Goal: Information Seeking & Learning: Check status

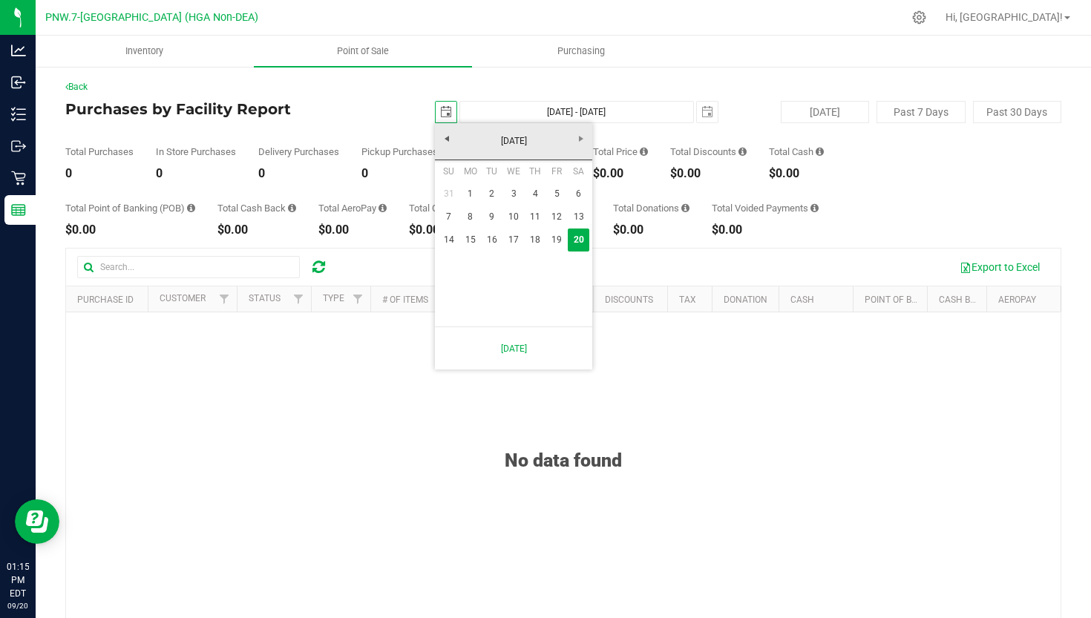
scroll to position [0, 39]
click at [462, 143] on link "[DATE]" at bounding box center [514, 141] width 160 height 23
click at [563, 181] on link "Apr" at bounding box center [571, 182] width 38 height 38
click at [494, 197] on link "1" at bounding box center [492, 194] width 22 height 23
type input "[DATE]"
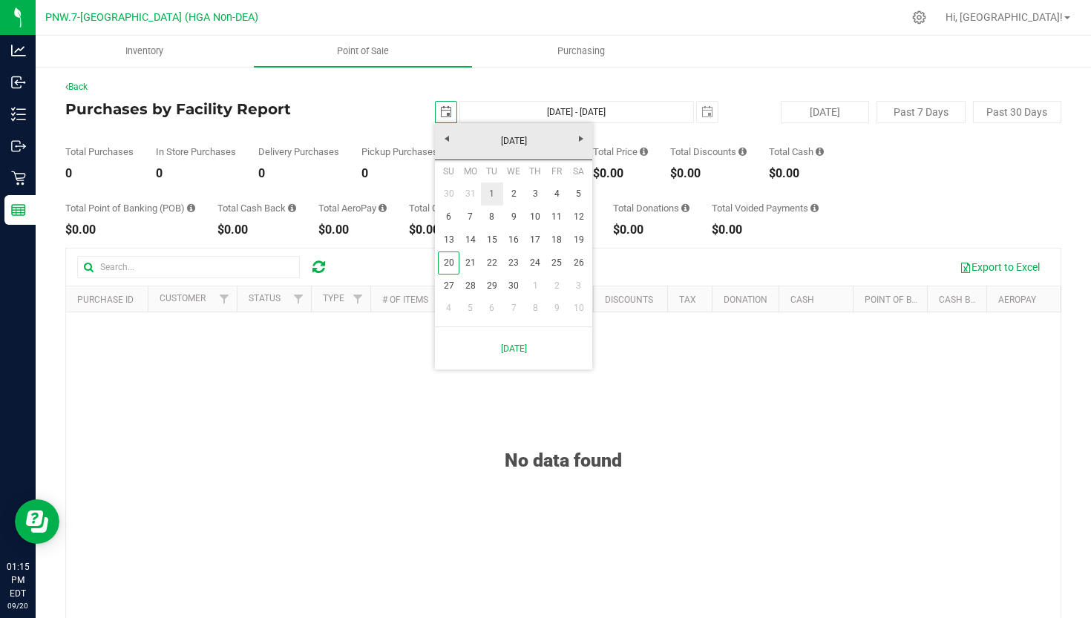
type input "[DATE] - [DATE]"
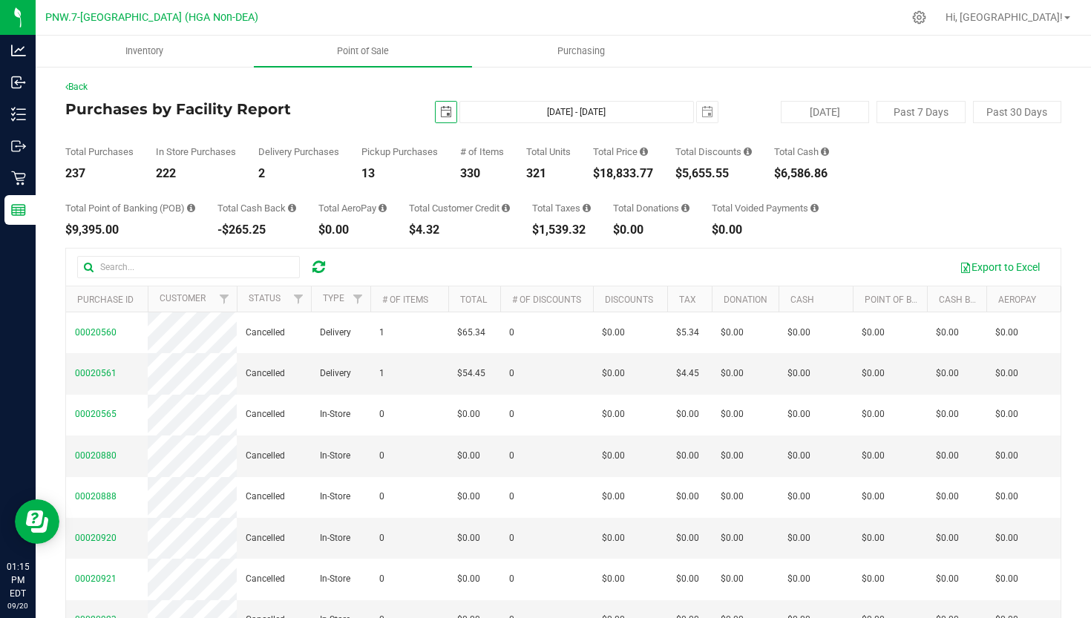
click at [624, 154] on div "Total Price" at bounding box center [623, 152] width 60 height 10
click at [218, 155] on div "In Store Purchases" at bounding box center [196, 152] width 80 height 10
click at [158, 216] on div "Total Point of Banking (POB) $9,395.00" at bounding box center [130, 219] width 130 height 33
click at [404, 292] on th "# of Items" at bounding box center [409, 300] width 78 height 26
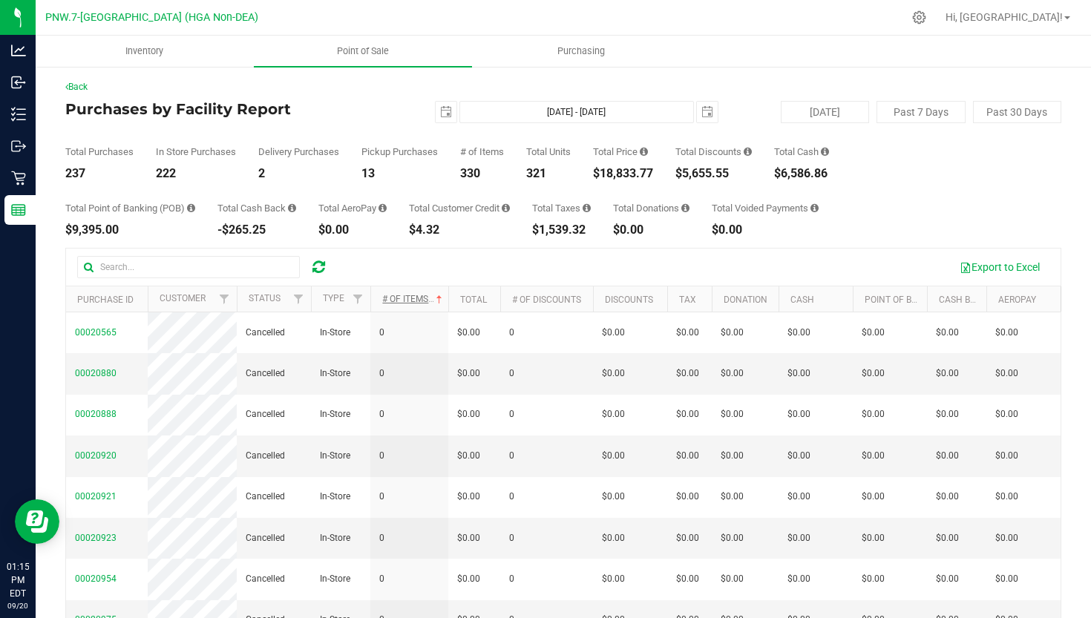
click at [405, 294] on link "# of Items" at bounding box center [413, 299] width 63 height 10
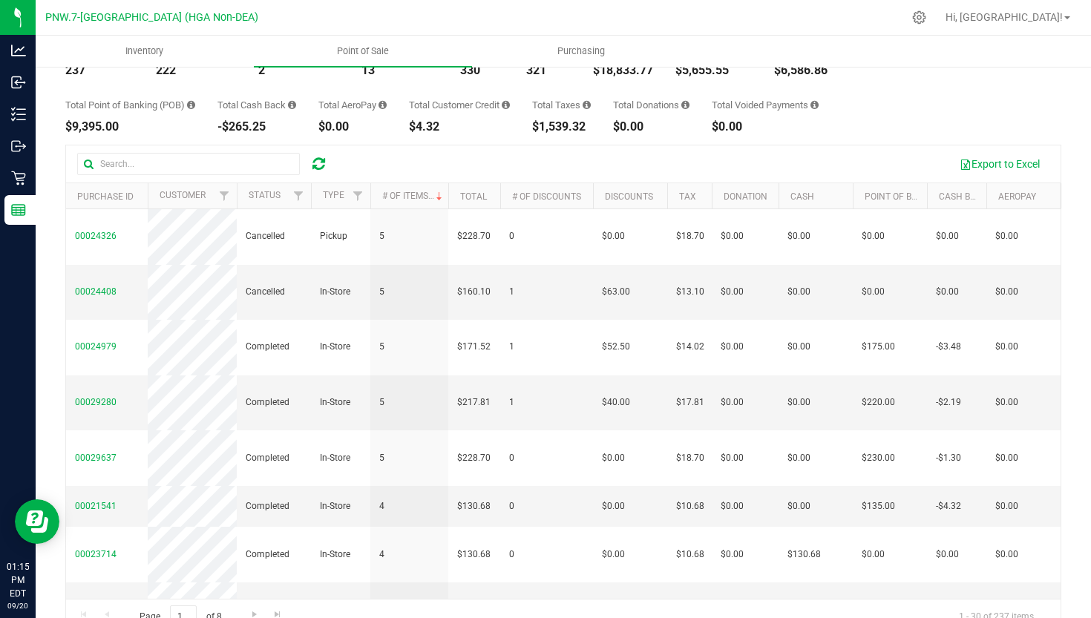
scroll to position [115, 0]
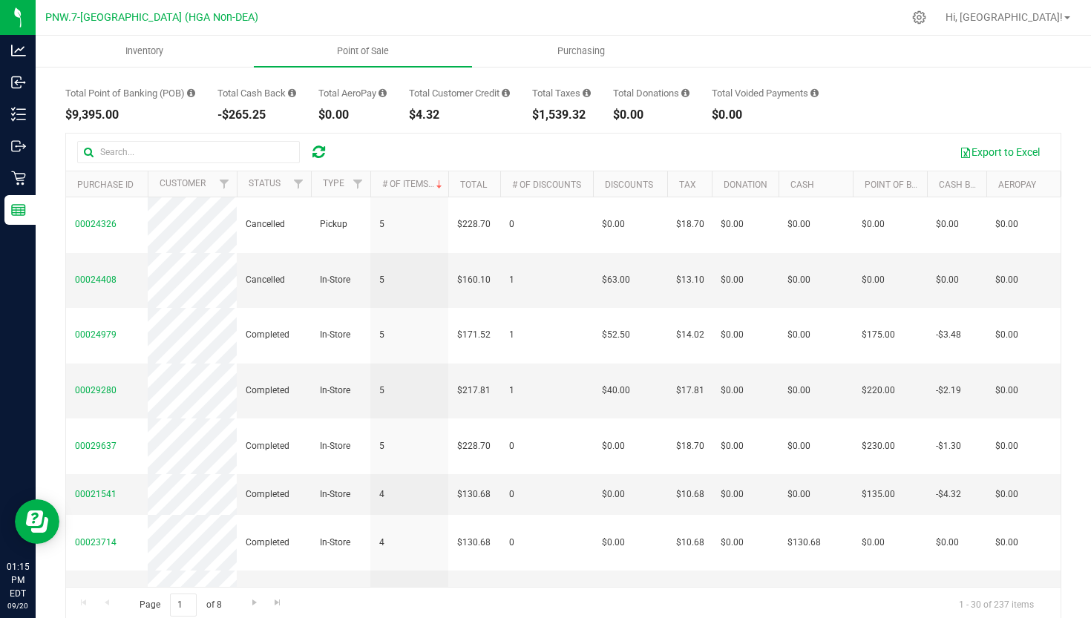
click at [317, 153] on icon at bounding box center [319, 152] width 13 height 15
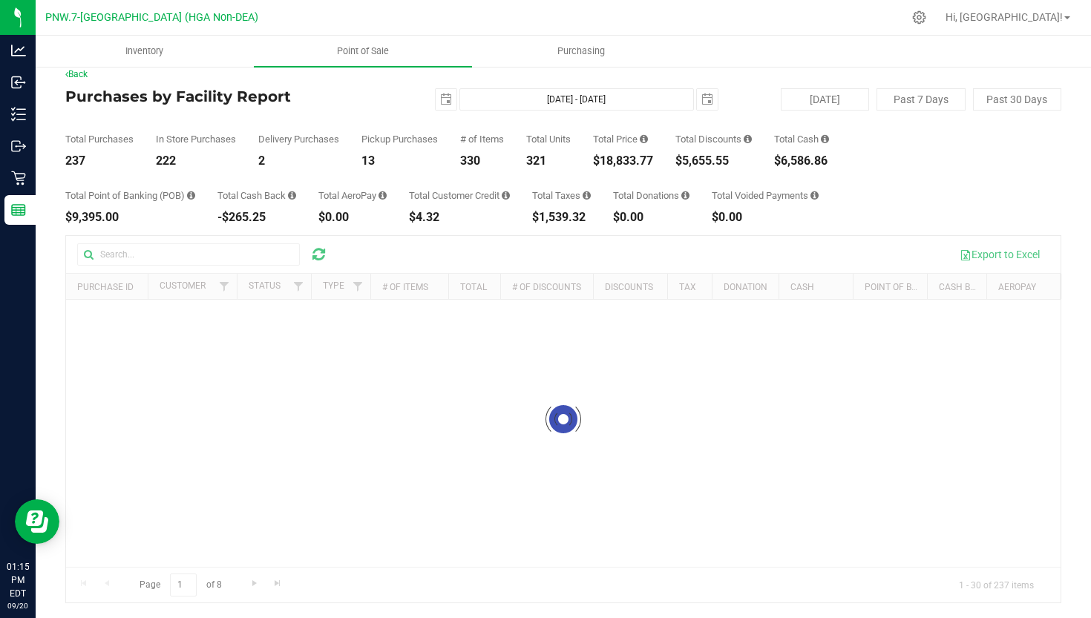
scroll to position [0, 0]
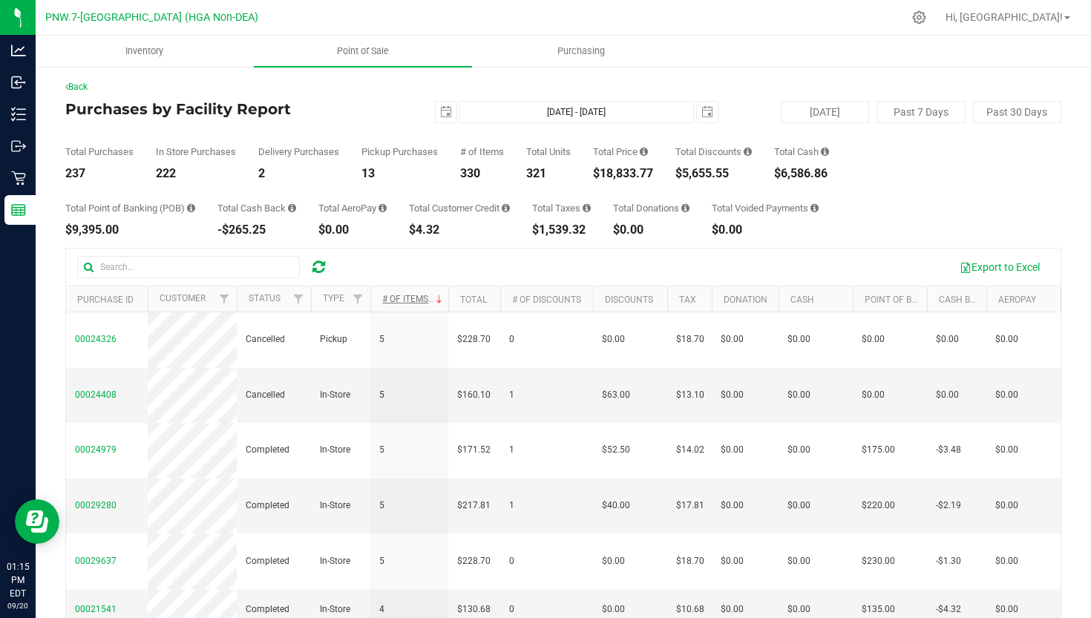
click at [424, 298] on link "# of Items" at bounding box center [413, 299] width 63 height 10
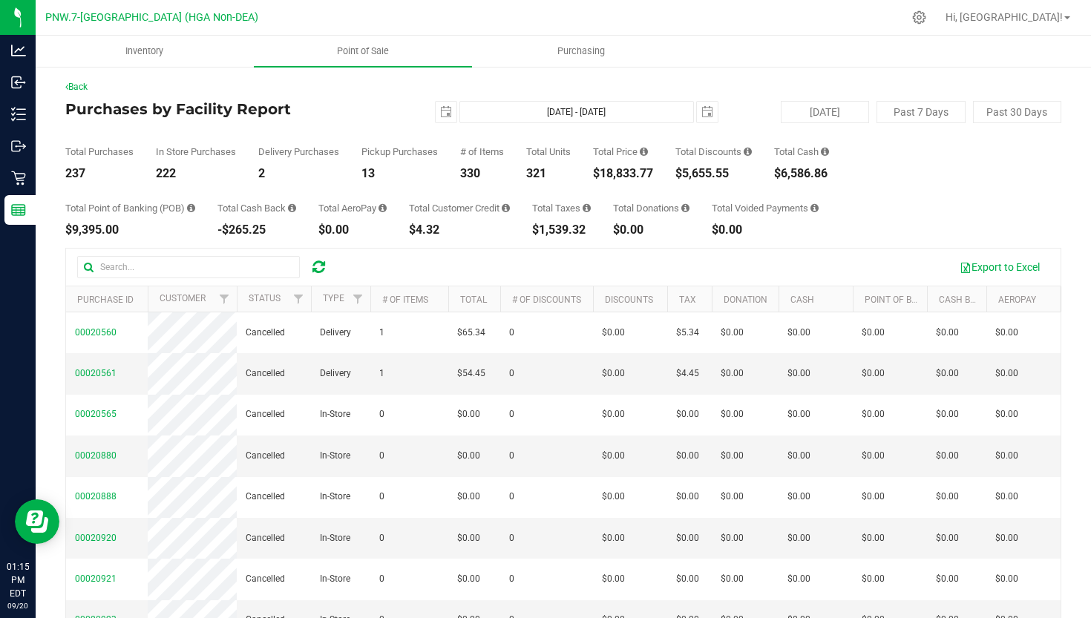
click at [325, 262] on icon at bounding box center [318, 267] width 19 height 19
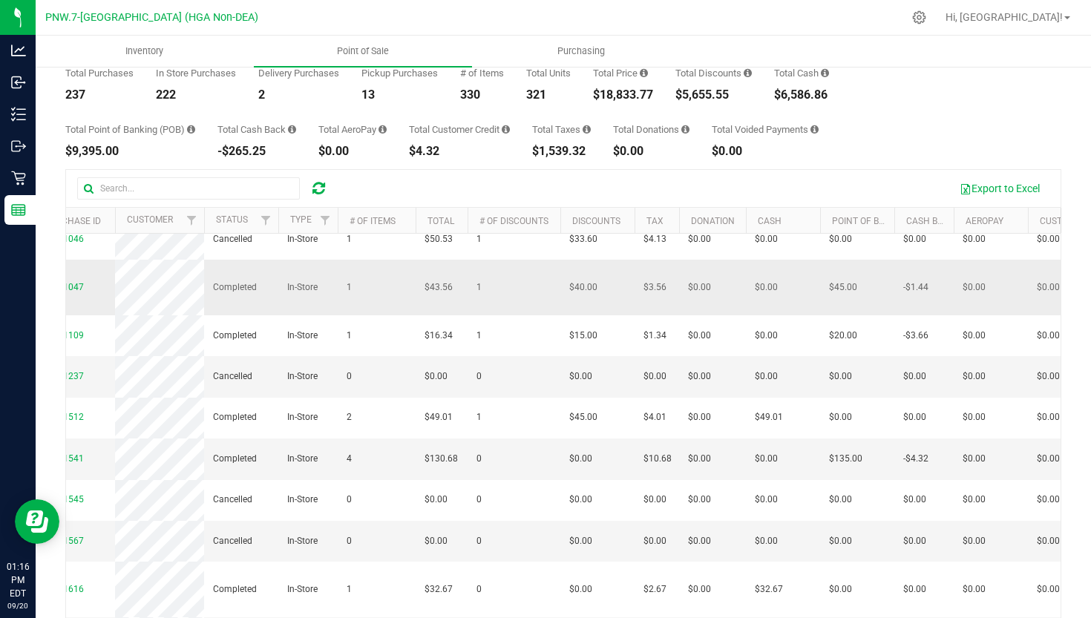
scroll to position [709, 7]
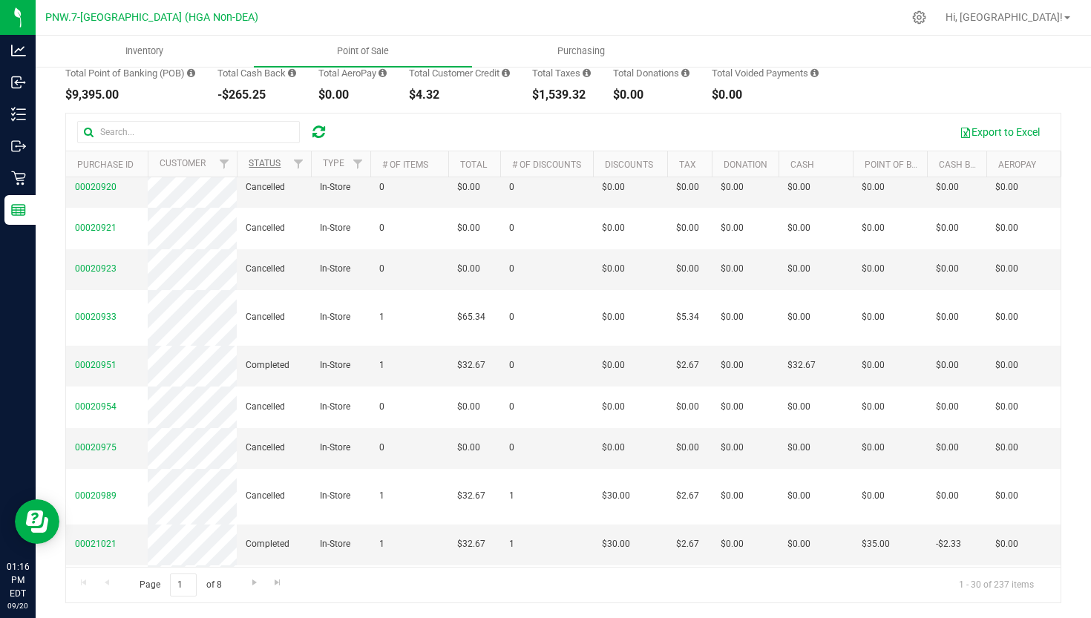
click at [268, 158] on link "Status" at bounding box center [265, 163] width 32 height 10
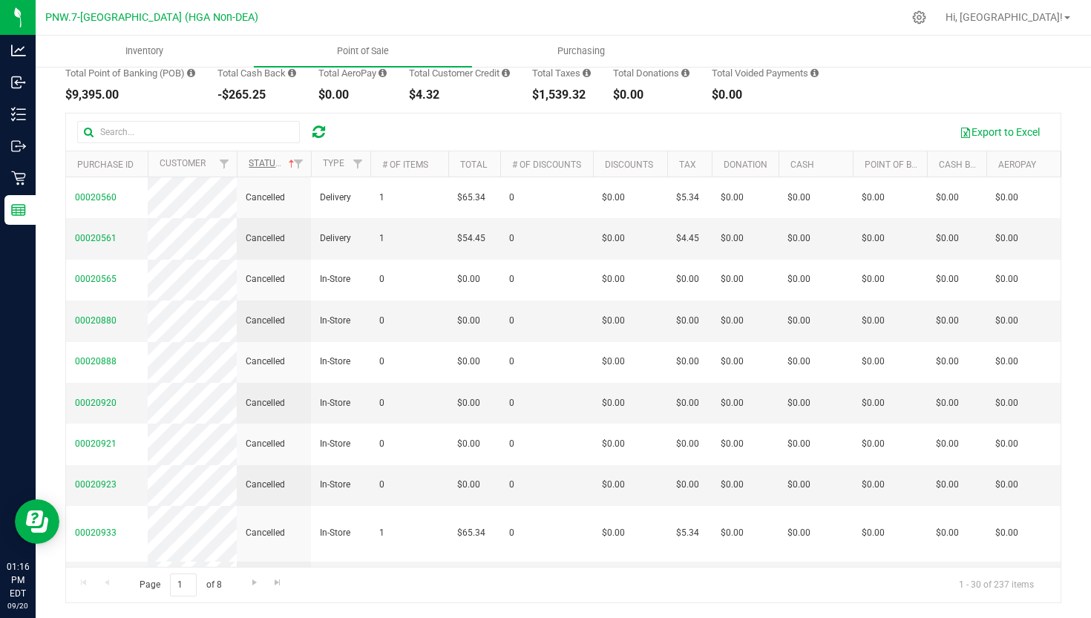
click at [272, 159] on link "Status" at bounding box center [273, 163] width 49 height 10
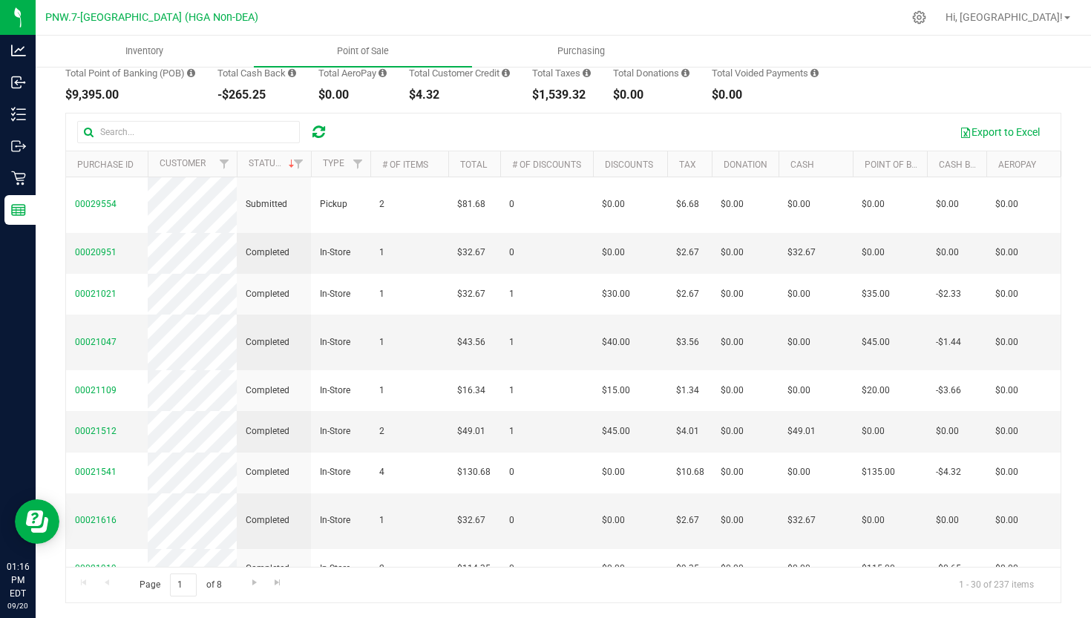
click at [265, 172] on th "Status" at bounding box center [274, 164] width 74 height 26
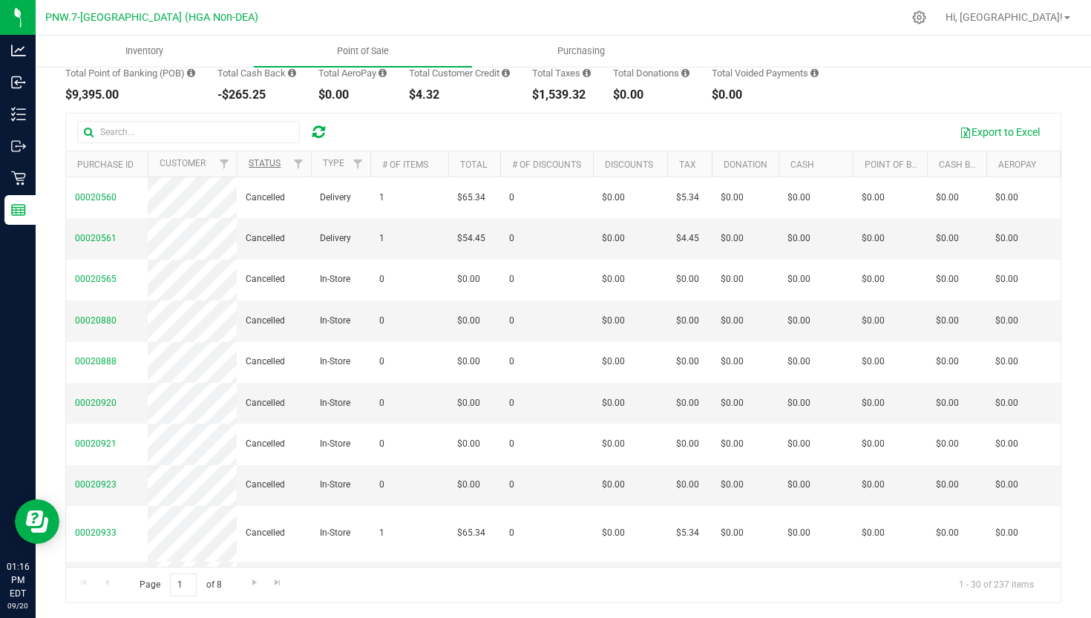
click at [267, 167] on link "Status" at bounding box center [265, 163] width 32 height 10
click at [268, 165] on link "Status" at bounding box center [273, 163] width 49 height 10
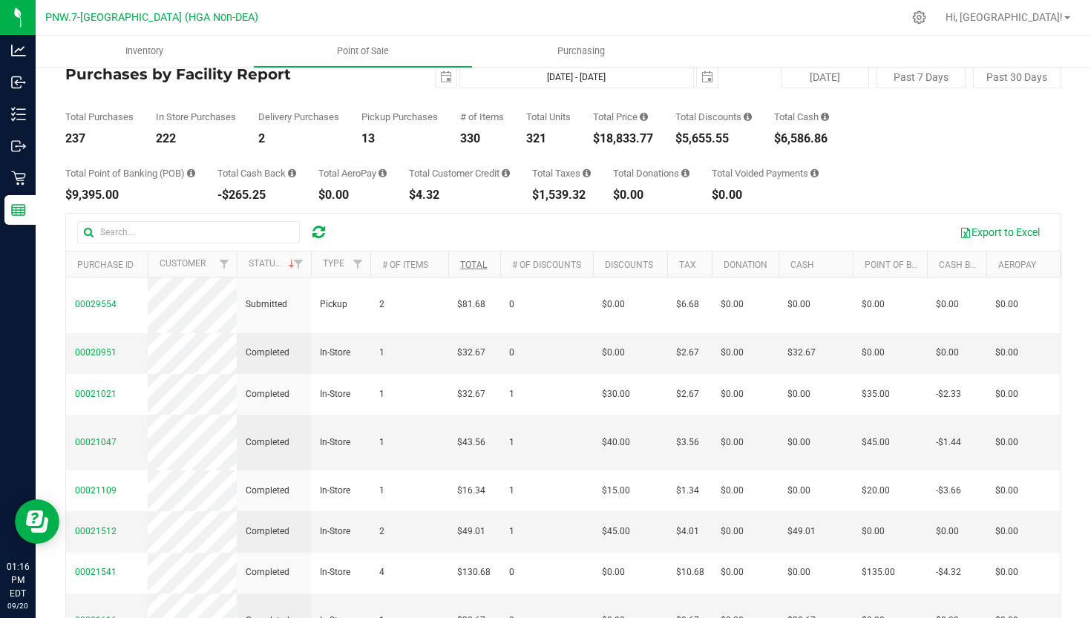
click at [470, 269] on link "Total" at bounding box center [473, 265] width 27 height 10
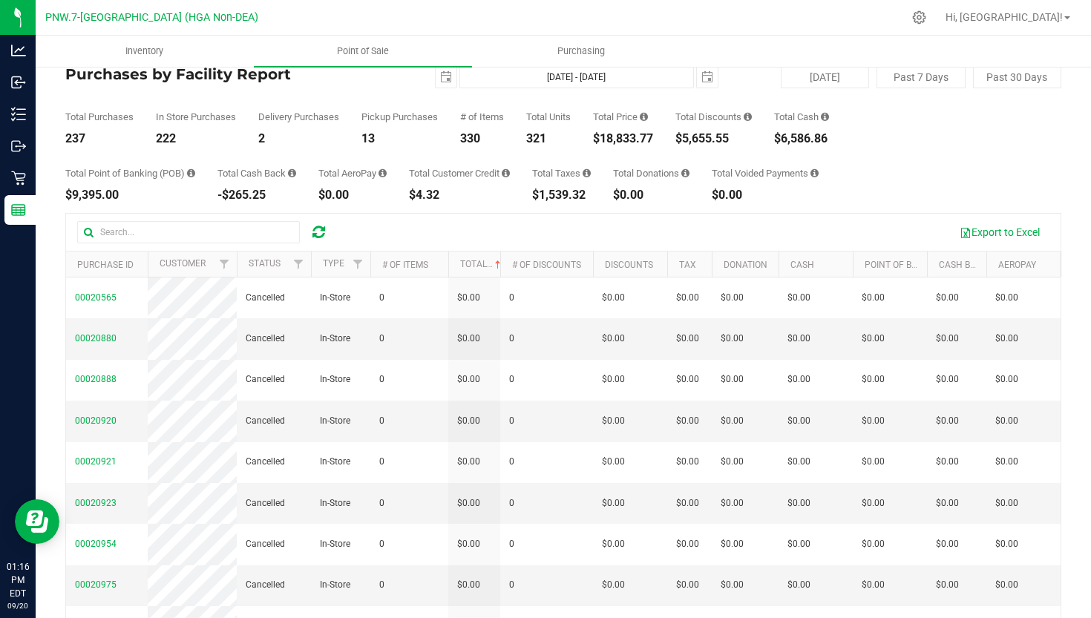
click at [470, 270] on th "Total" at bounding box center [474, 265] width 52 height 26
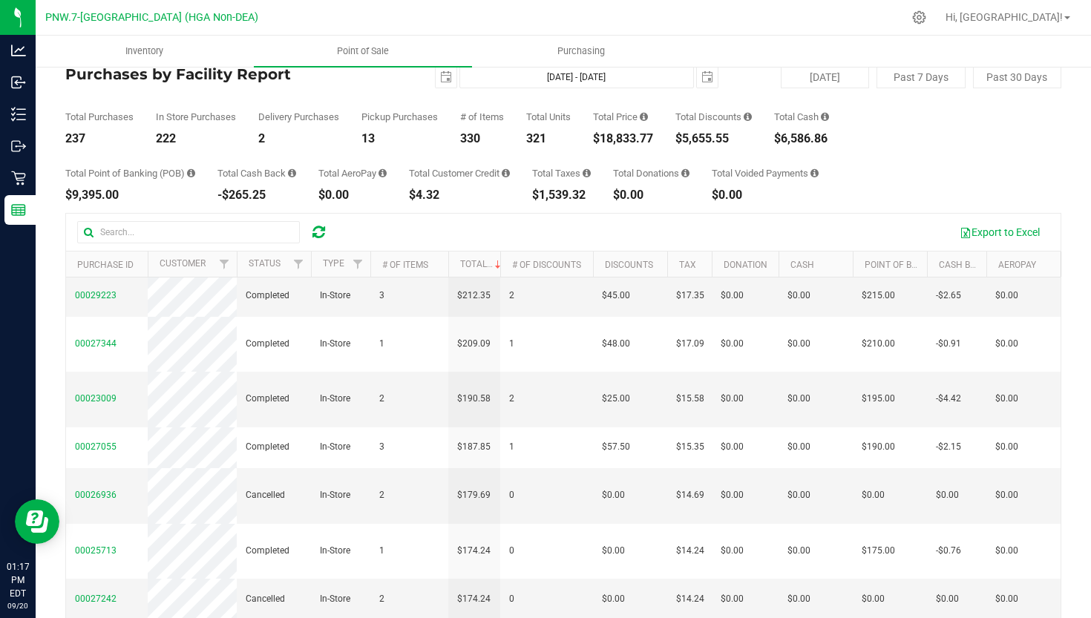
click at [1004, 218] on div "Export to Excel" at bounding box center [563, 232] width 995 height 37
click at [1006, 232] on button "Export to Excel" at bounding box center [999, 232] width 99 height 25
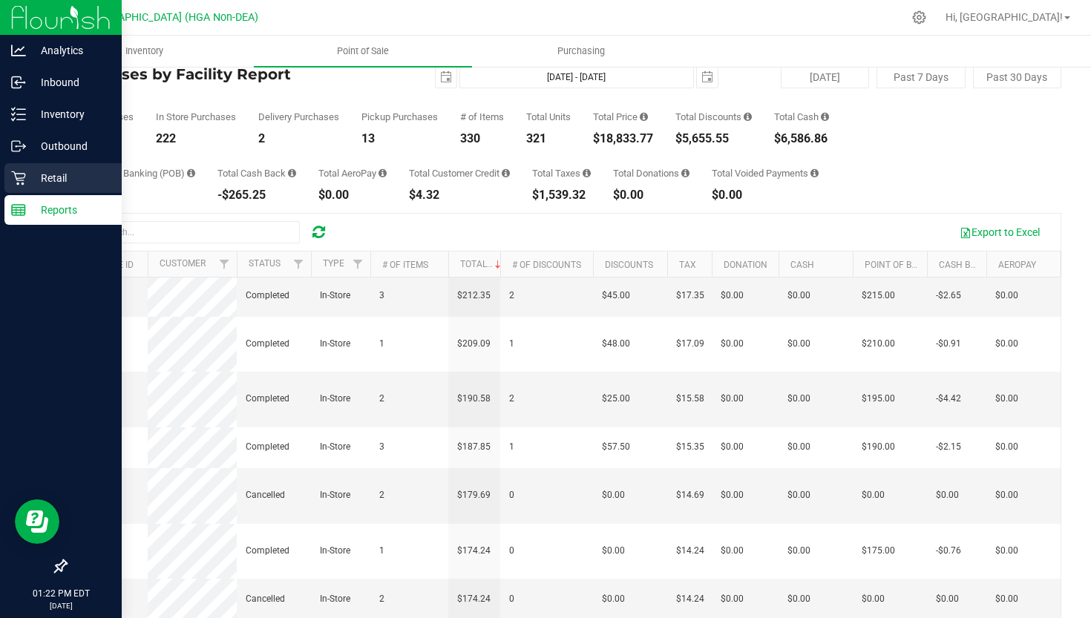
click at [39, 181] on p "Retail" at bounding box center [70, 178] width 89 height 18
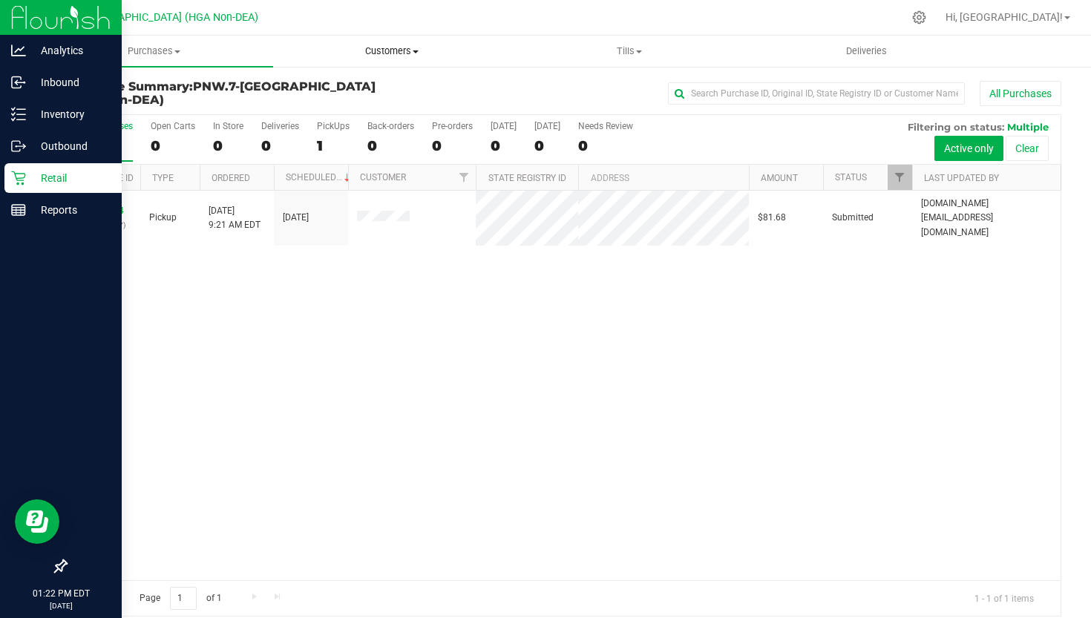
click at [385, 41] on uib-tab-heading "Customers All customers Add a new customer All physicians" at bounding box center [392, 51] width 236 height 30
click at [366, 85] on span "All customers" at bounding box center [326, 89] width 107 height 13
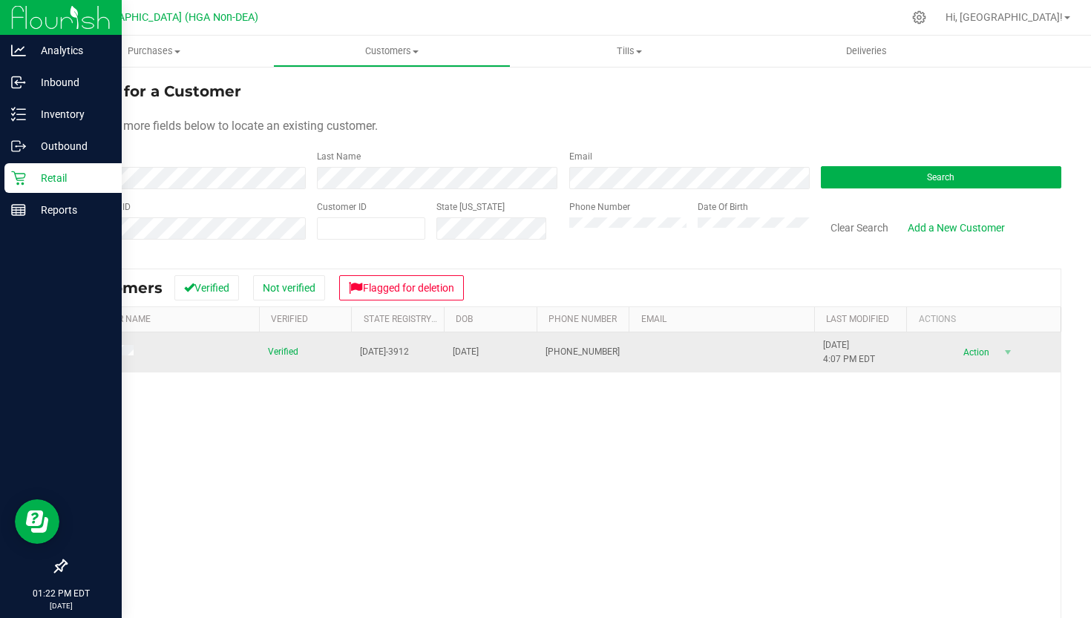
click at [113, 359] on span at bounding box center [106, 352] width 63 height 15
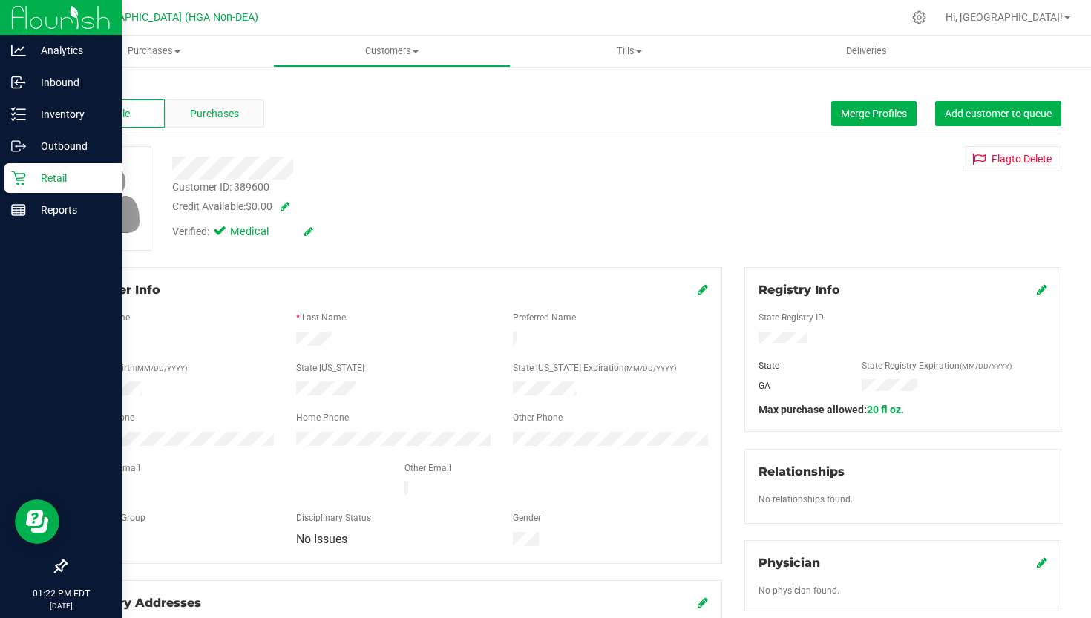
click at [231, 114] on span "Purchases" at bounding box center [214, 114] width 49 height 16
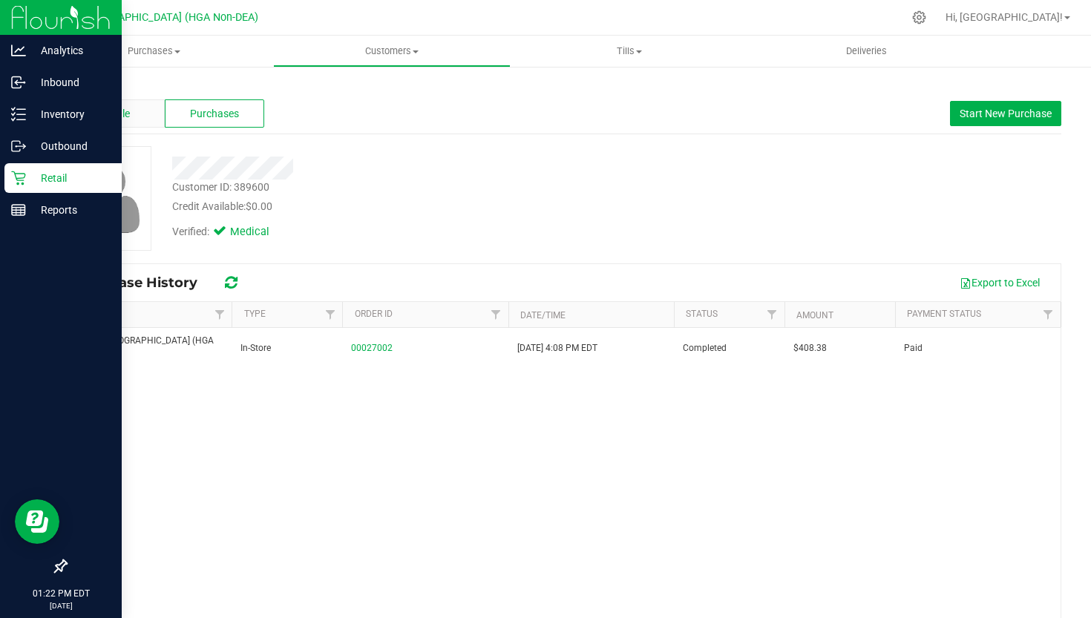
click at [143, 112] on div "Profile" at bounding box center [114, 113] width 99 height 28
